Goal: Transaction & Acquisition: Obtain resource

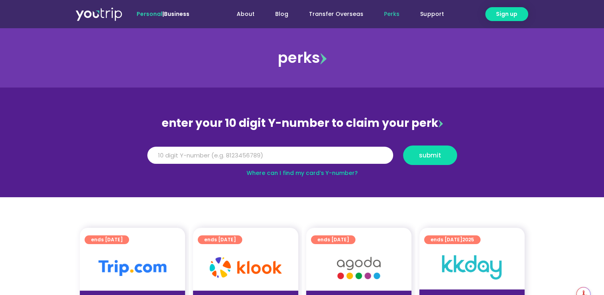
click at [308, 173] on link "Where can I find my card’s Y-number?" at bounding box center [302, 173] width 111 height 8
click at [249, 159] on input "Y Number" at bounding box center [270, 155] width 246 height 17
click at [436, 155] on span "submit" at bounding box center [430, 155] width 22 height 6
click at [219, 157] on input "816036144074" at bounding box center [270, 155] width 246 height 17
click at [200, 158] on input "816036144074" at bounding box center [270, 155] width 246 height 17
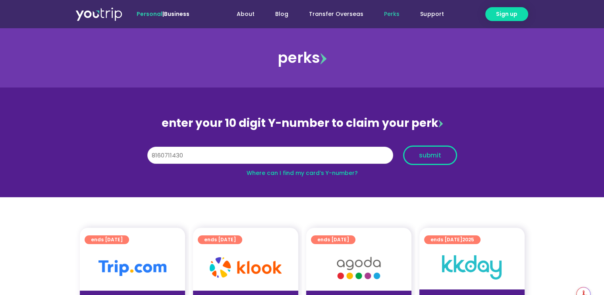
type input "8160711430"
click at [426, 157] on span "submit" at bounding box center [430, 155] width 22 height 6
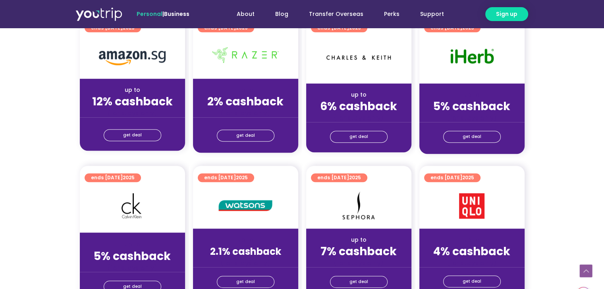
scroll to position [635, 0]
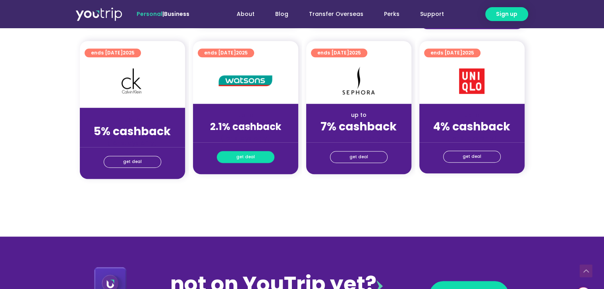
click at [245, 159] on span "get deal" at bounding box center [245, 156] width 19 height 11
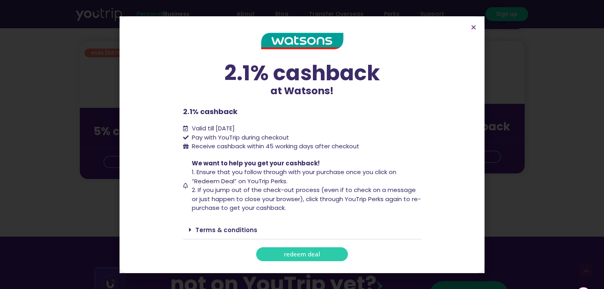
click at [305, 253] on span "redeem deal" at bounding box center [302, 254] width 36 height 6
click at [310, 255] on span "redeem deal" at bounding box center [302, 254] width 36 height 6
click at [473, 27] on icon "Close" at bounding box center [474, 27] width 6 height 6
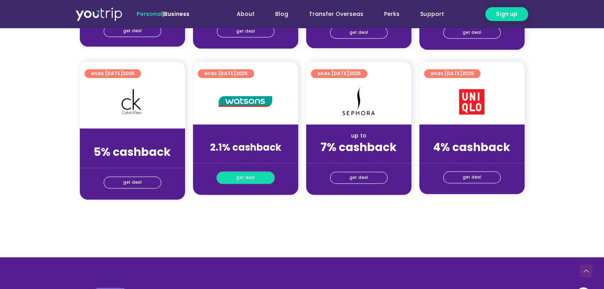
scroll to position [596, 0]
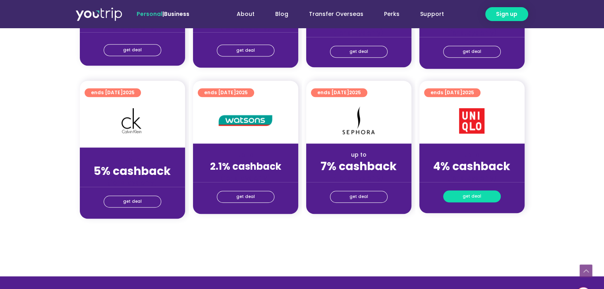
click at [480, 194] on link "get deal" at bounding box center [472, 196] width 58 height 12
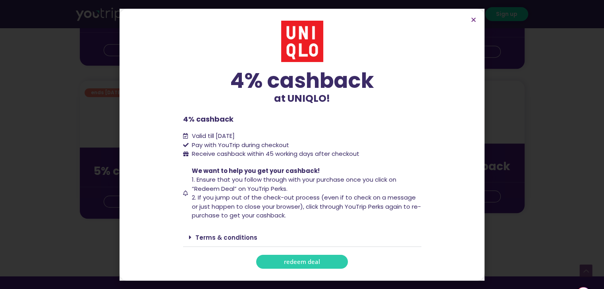
click at [302, 260] on span "redeem deal" at bounding box center [302, 262] width 36 height 6
click at [446, 57] on section "4% cashback at UNIQLO! 4% cashback at UNIQLO! 4% cashback Valid till [DATE] Pay…" at bounding box center [302, 145] width 365 height 272
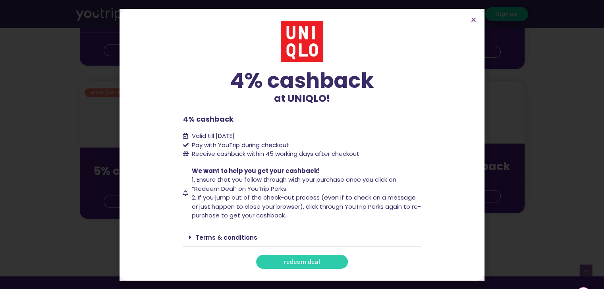
click at [444, 55] on section "4% cashback at UNIQLO! 4% cashback at UNIQLO! 4% cashback Valid till [DATE] Pay…" at bounding box center [302, 145] width 365 height 272
click at [473, 20] on icon "Close" at bounding box center [474, 20] width 6 height 6
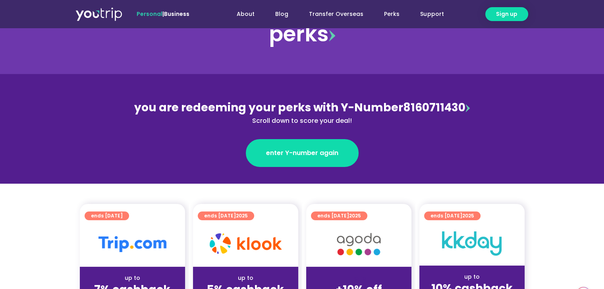
scroll to position [0, 0]
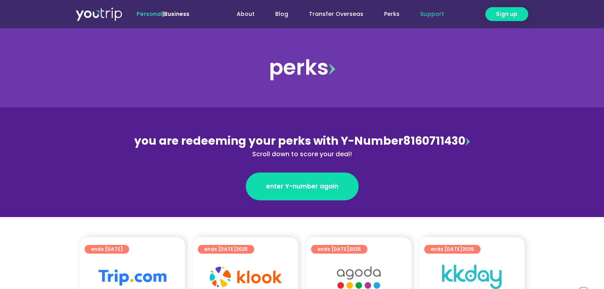
click at [429, 16] on link "Support" at bounding box center [432, 14] width 44 height 15
